Goal: Find contact information: Find contact information

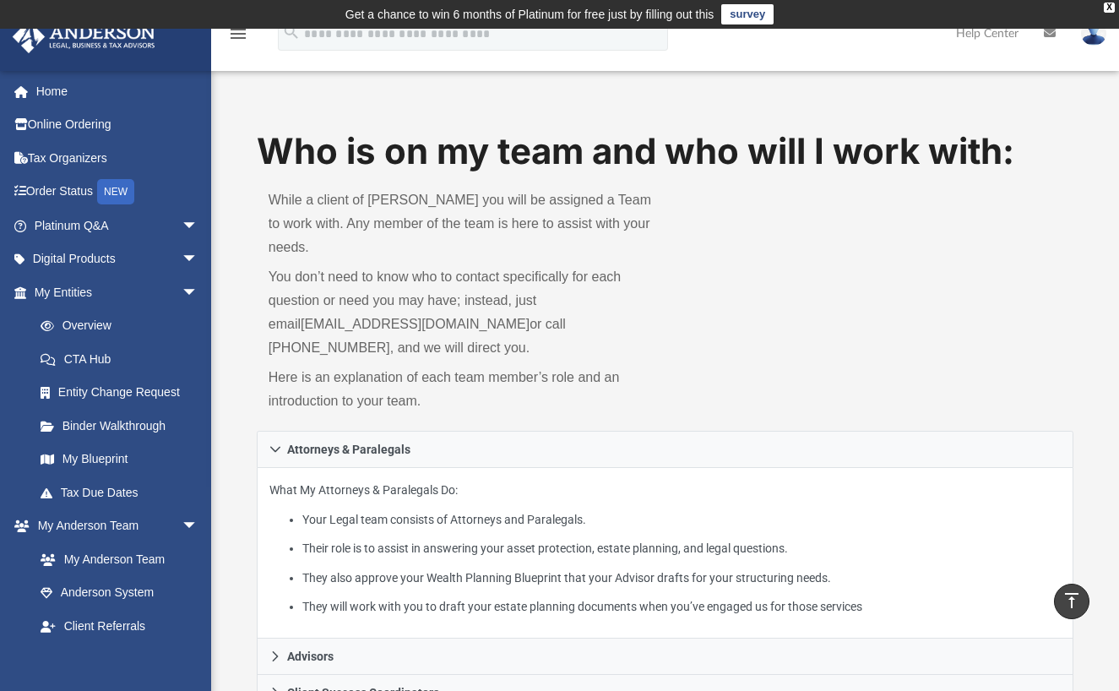
scroll to position [507, 0]
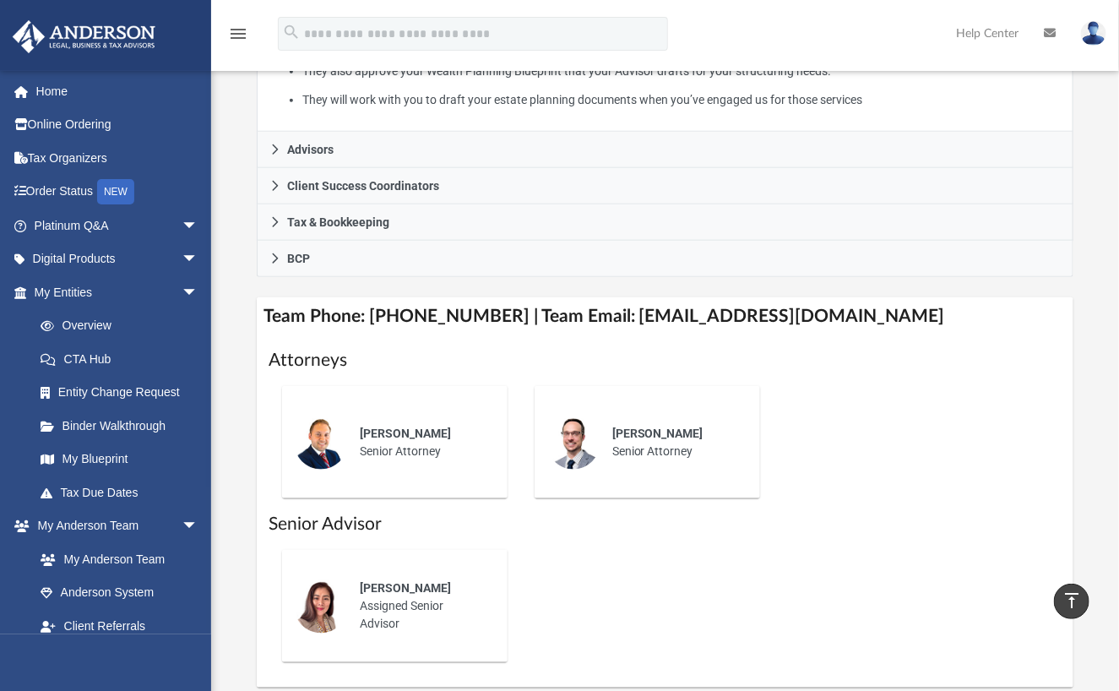
click at [239, 282] on div "Who is on my team and who will I work with: While a client of [PERSON_NAME] you…" at bounding box center [665, 153] width 908 height 1067
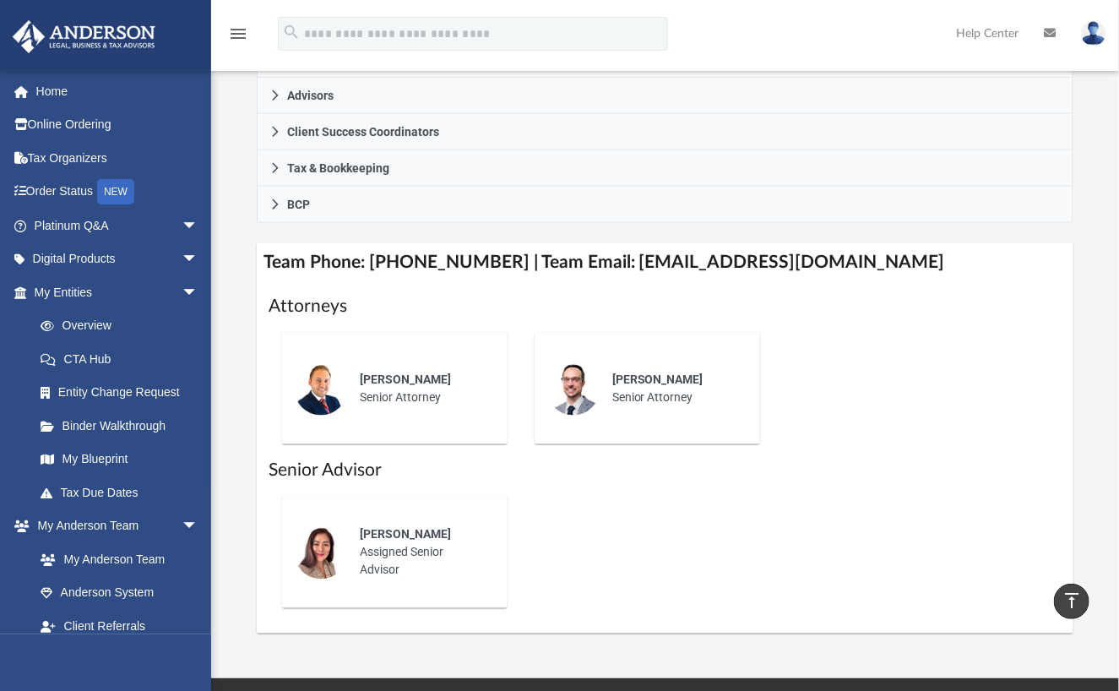
scroll to position [591, 0]
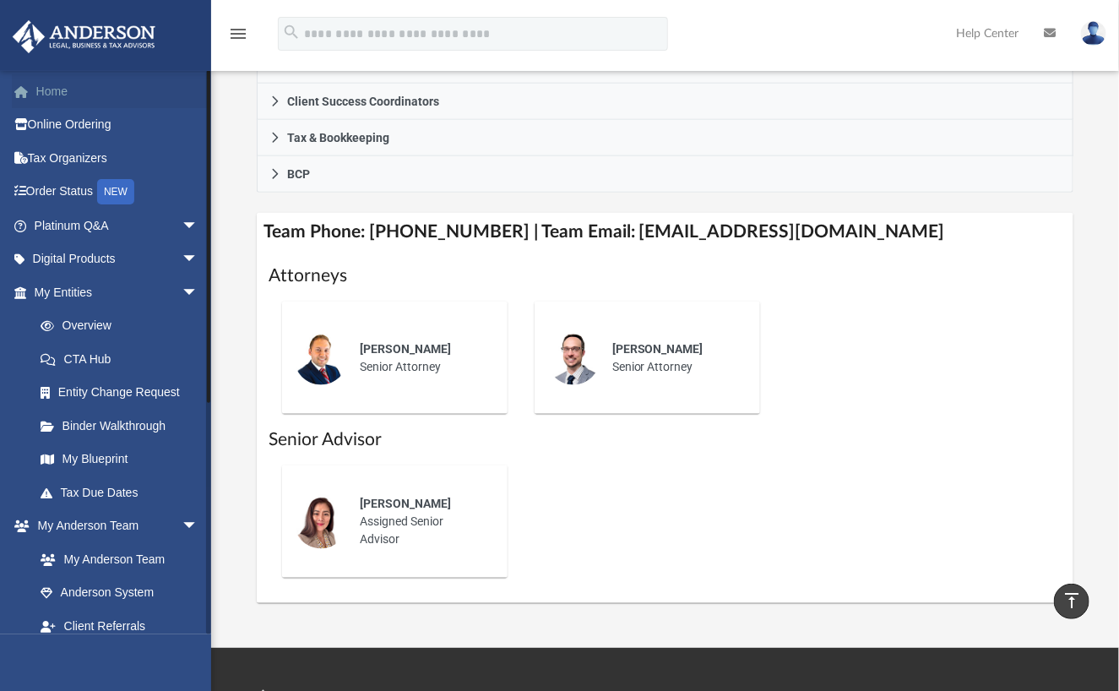
click at [62, 90] on link "Home" at bounding box center [118, 91] width 212 height 34
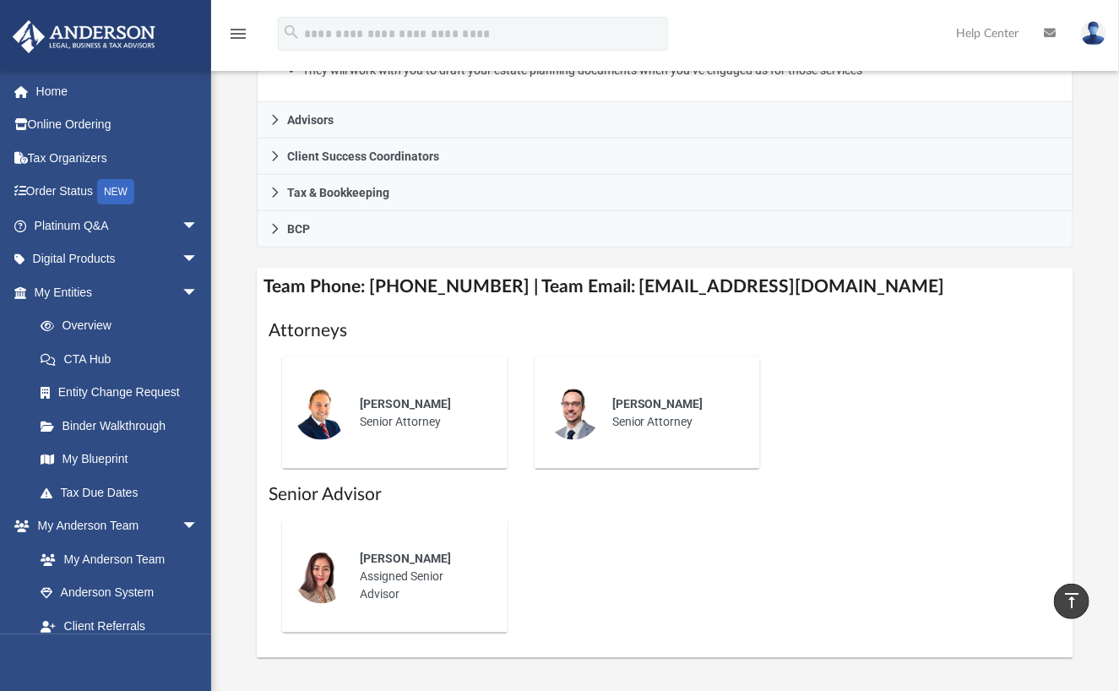
scroll to position [421, 0]
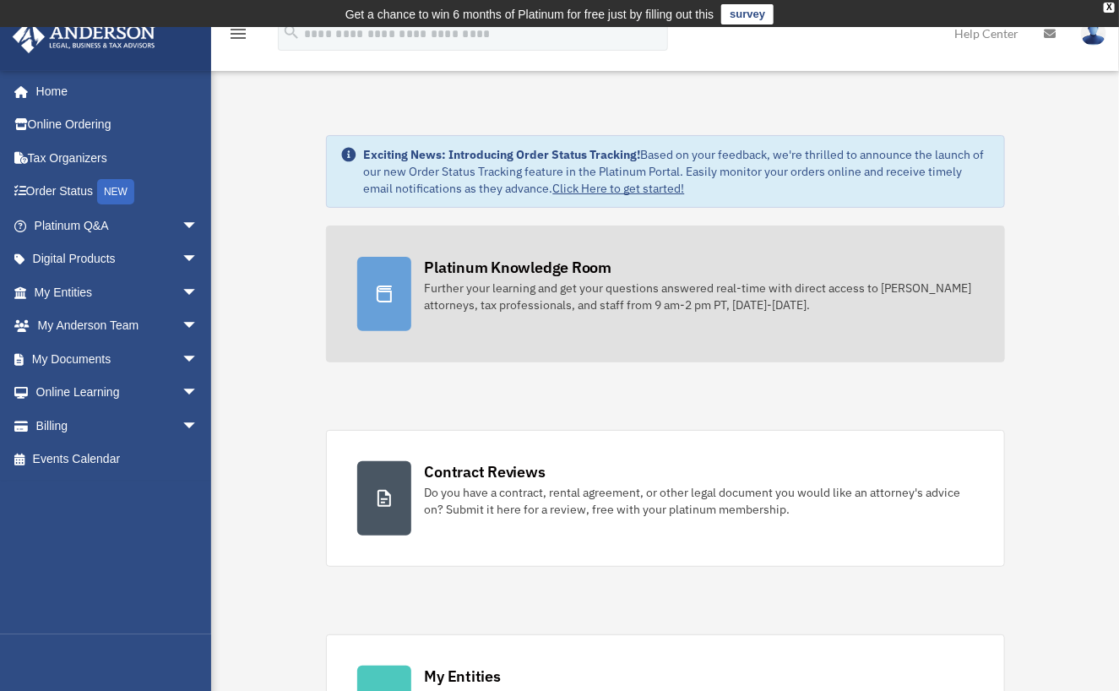
click at [468, 237] on link "Platinum Knowledge Room Further your learning and get your questions answered r…" at bounding box center [665, 293] width 679 height 137
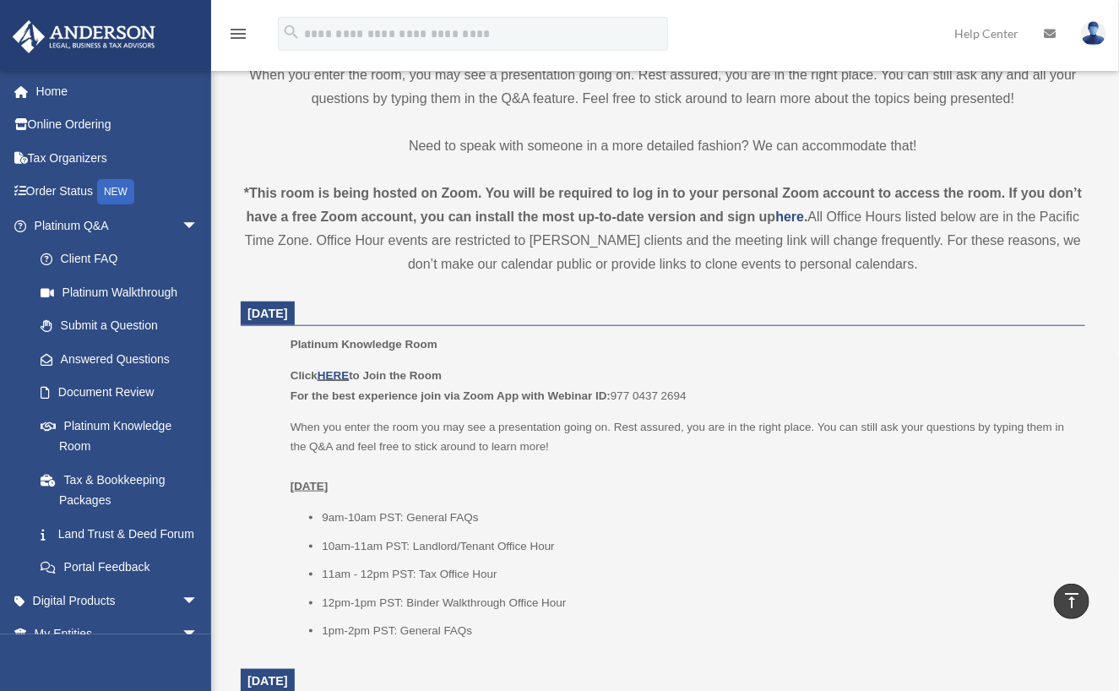
scroll to position [507, 0]
click at [330, 374] on link "HERE" at bounding box center [332, 373] width 31 height 13
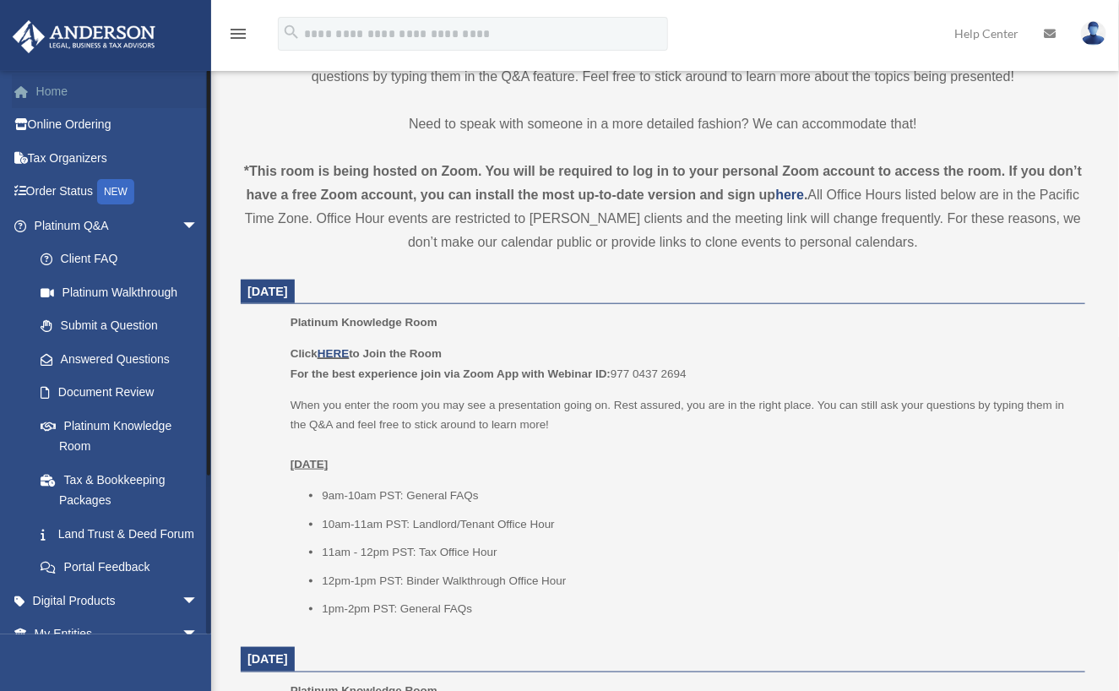
scroll to position [535, 0]
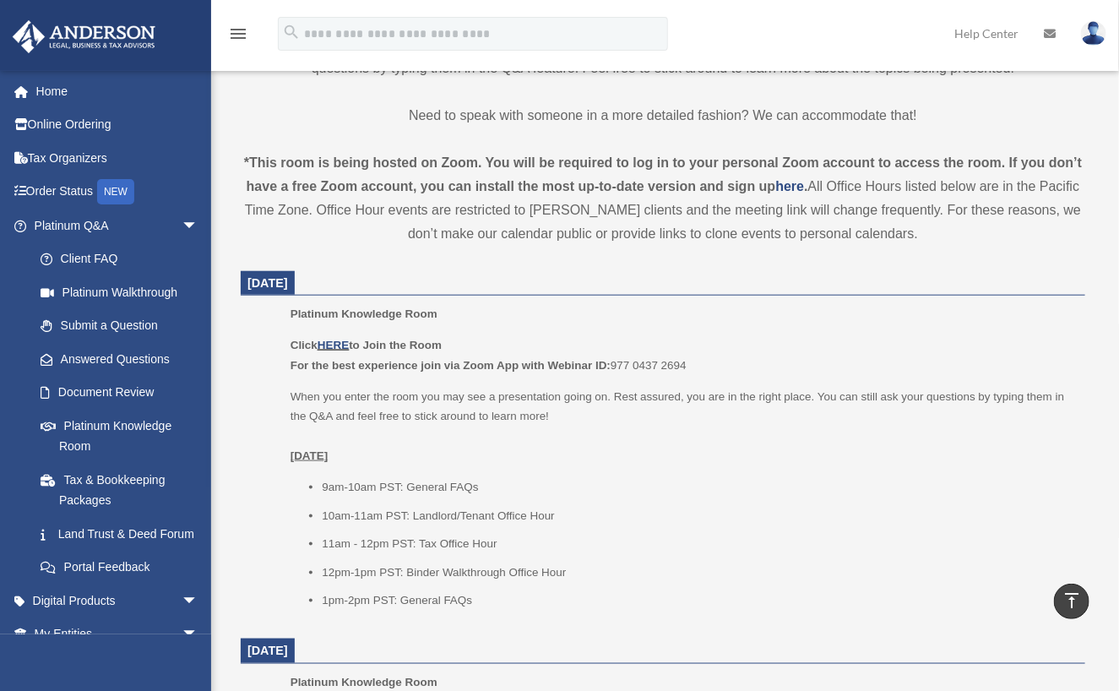
click at [670, 448] on p "When you enter the room you may see a presentation going on. Rest assured, you …" at bounding box center [681, 426] width 783 height 79
click at [699, 469] on div "Click HERE to Join the Room For the best experience join via Zoom App with Webi…" at bounding box center [681, 472] width 783 height 275
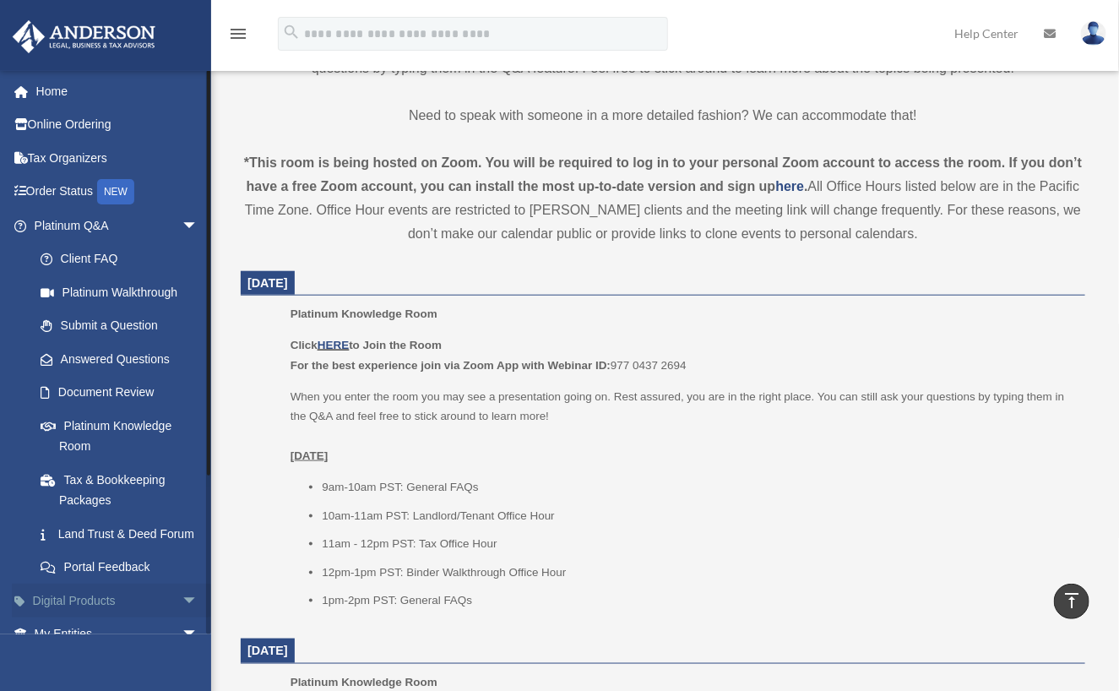
click at [90, 612] on link "Digital Products arrow_drop_down" at bounding box center [118, 600] width 212 height 34
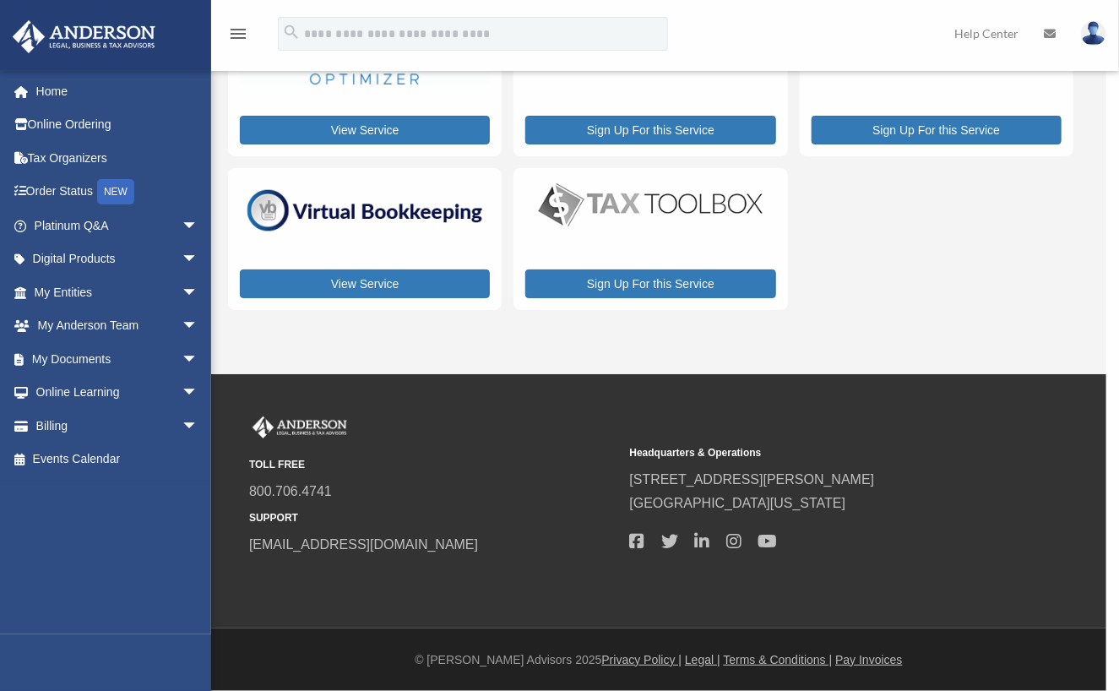
scroll to position [144, 0]
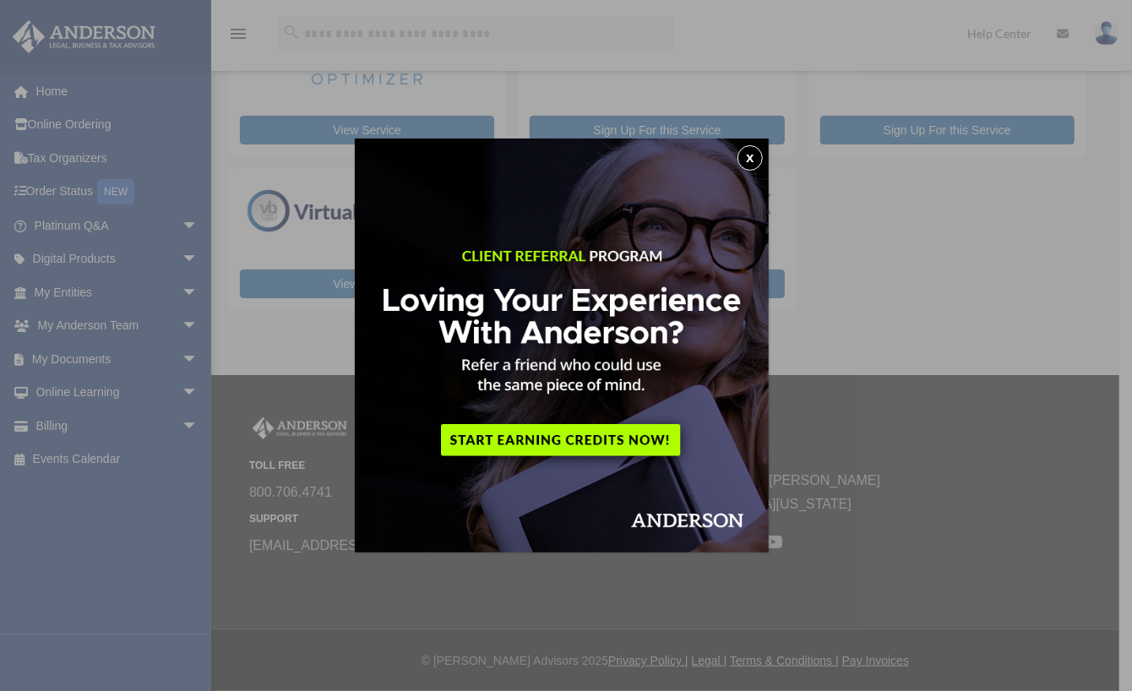
click at [748, 160] on button "x" at bounding box center [749, 157] width 25 height 25
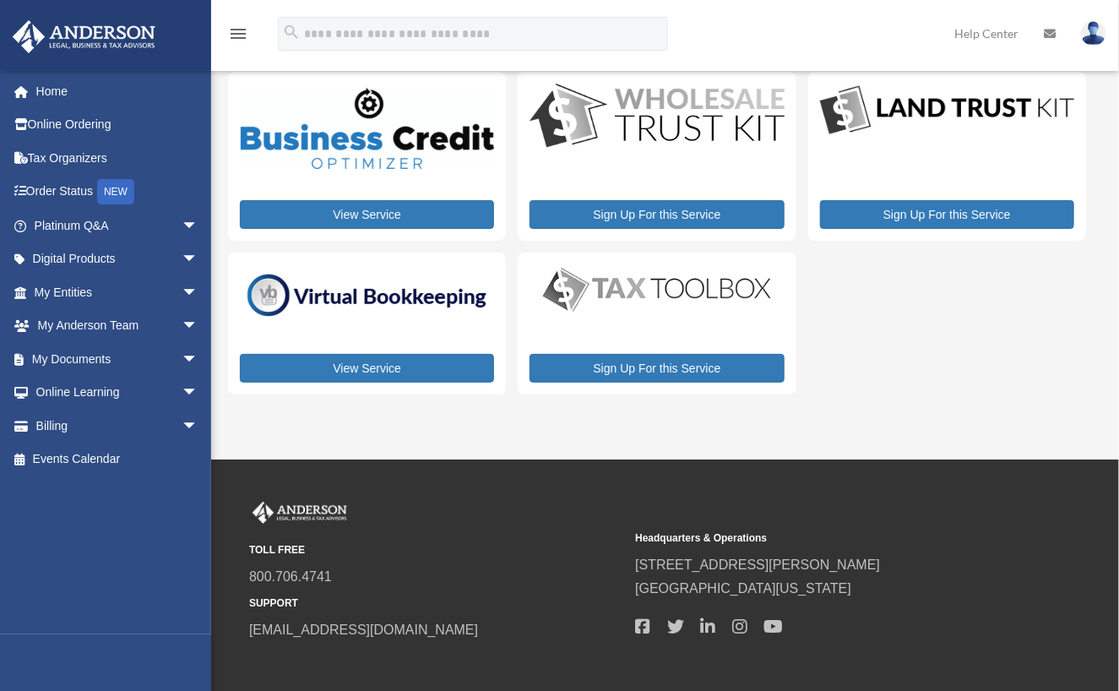
scroll to position [0, 0]
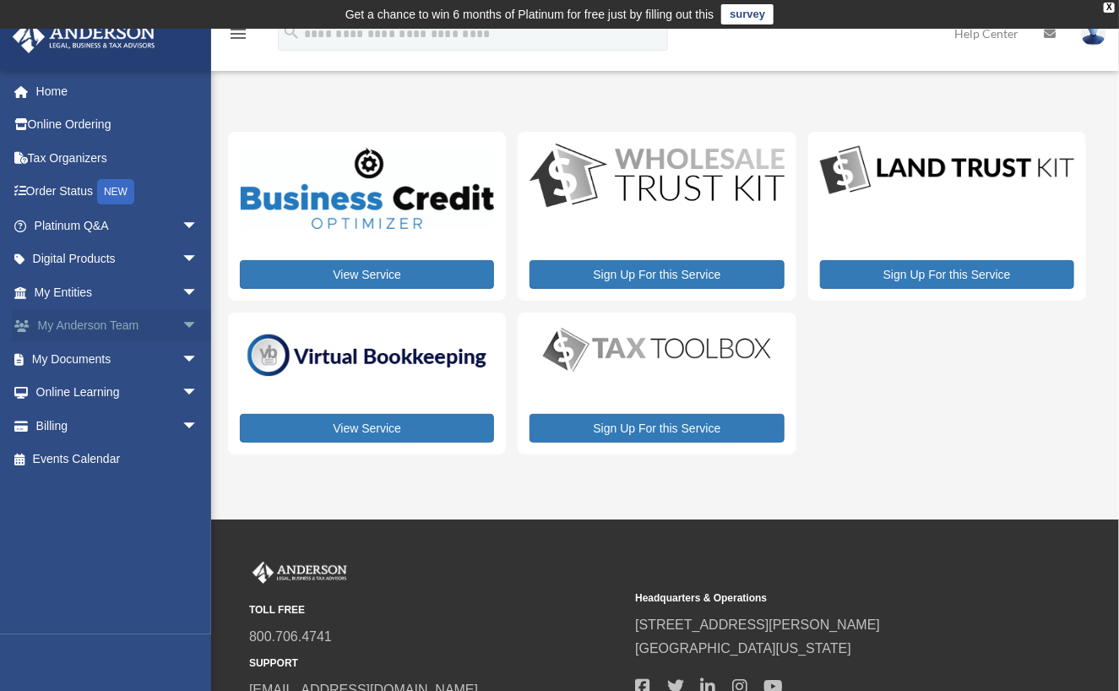
click at [76, 324] on link "My Anderson Team arrow_drop_down" at bounding box center [118, 326] width 212 height 34
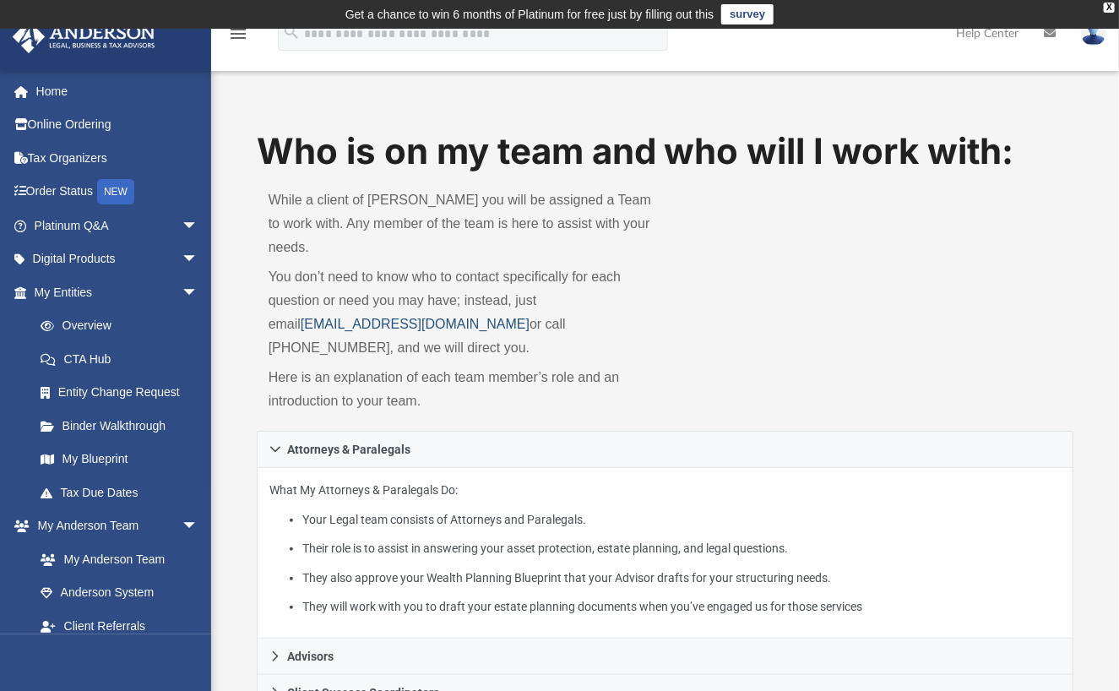
click at [301, 317] on link "[EMAIL_ADDRESS][DOMAIN_NAME]" at bounding box center [415, 324] width 229 height 14
click at [241, 346] on div "Who is on my team and who will I work with: While a client of [PERSON_NAME] you…" at bounding box center [665, 511] width 908 height 768
drag, startPoint x: 255, startPoint y: 302, endPoint x: 465, endPoint y: 311, distance: 210.4
click at [465, 311] on div "Who is on my team and who will I work with: While a client of [PERSON_NAME] you…" at bounding box center [665, 511] width 908 height 768
copy link "[EMAIL_ADDRESS][DOMAIN_NAME]"
